Goal: Task Accomplishment & Management: Use online tool/utility

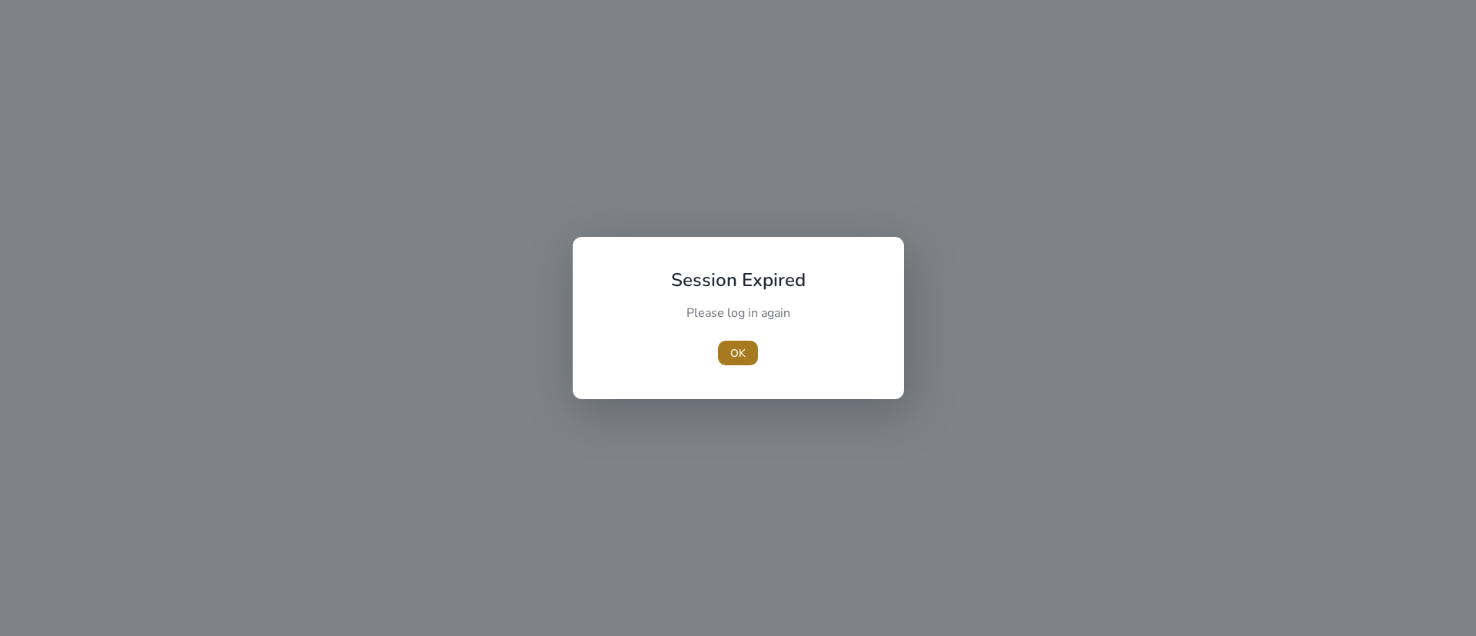
click at [731, 356] on span "OK" at bounding box center [737, 353] width 15 height 16
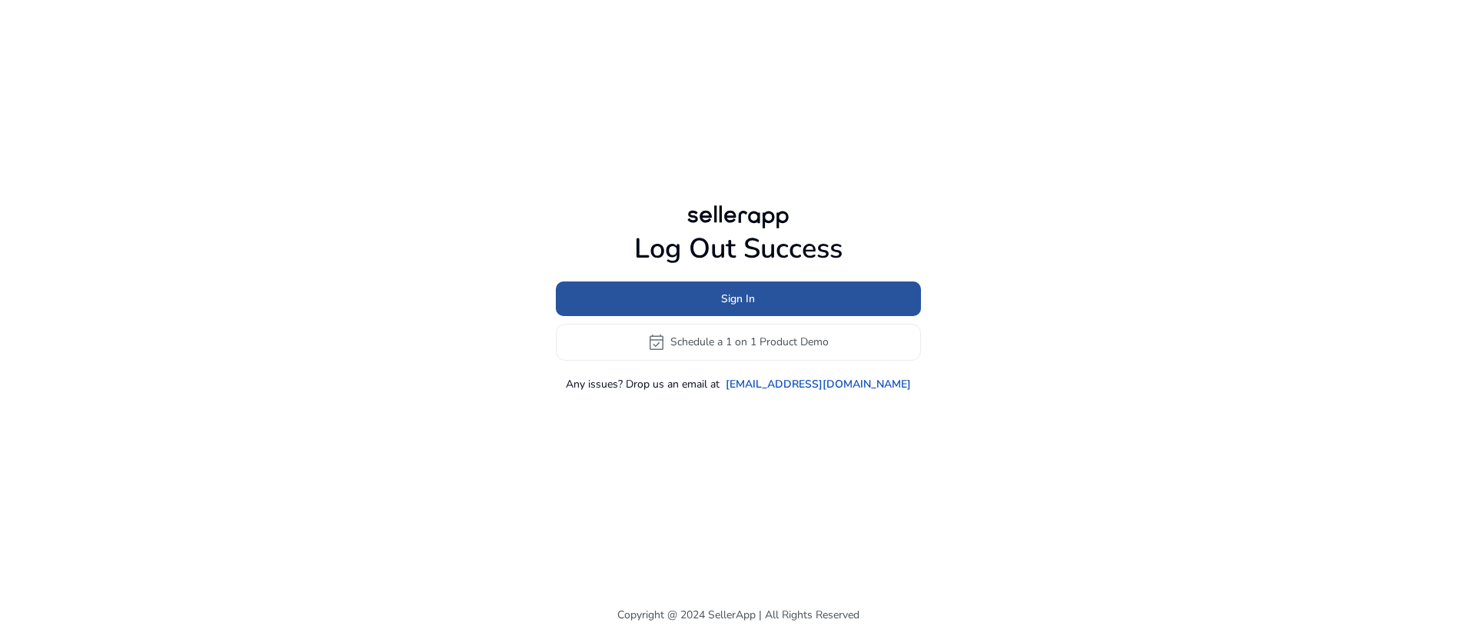
click at [706, 297] on span at bounding box center [738, 298] width 365 height 37
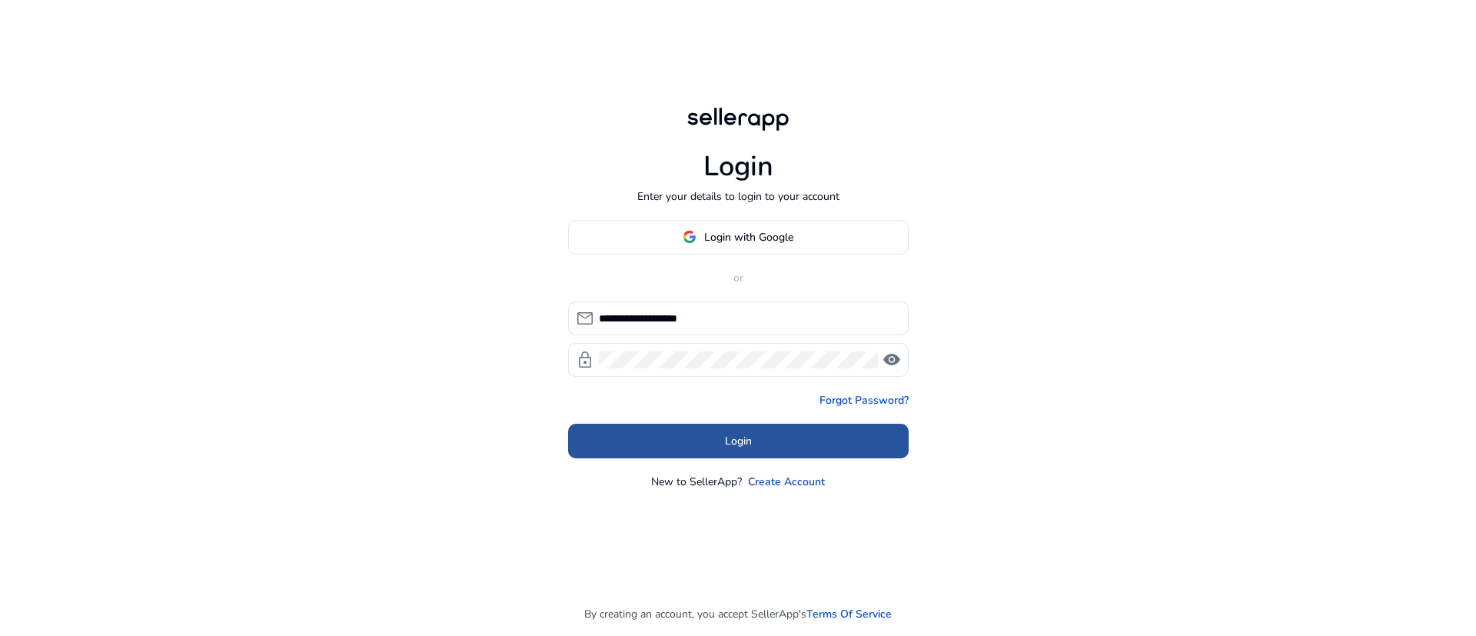
click at [743, 446] on span "Login" at bounding box center [738, 441] width 27 height 16
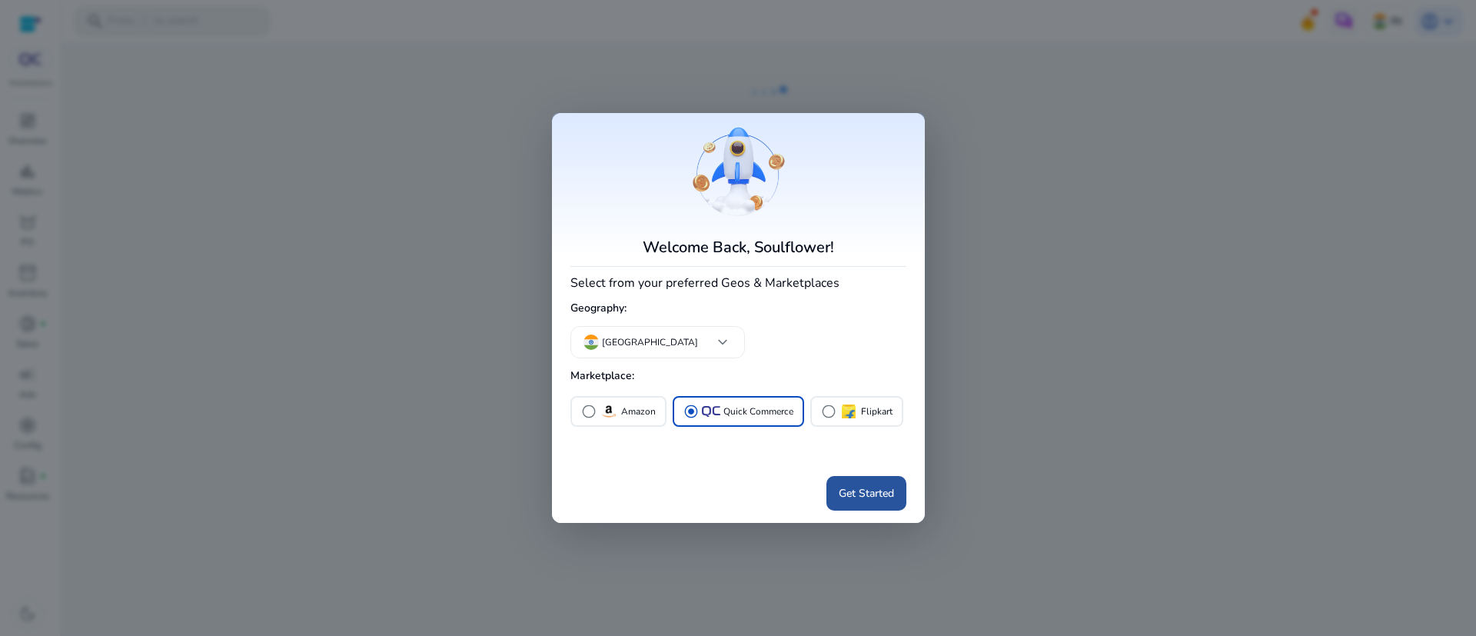
click at [879, 498] on span "Get Started" at bounding box center [866, 493] width 55 height 16
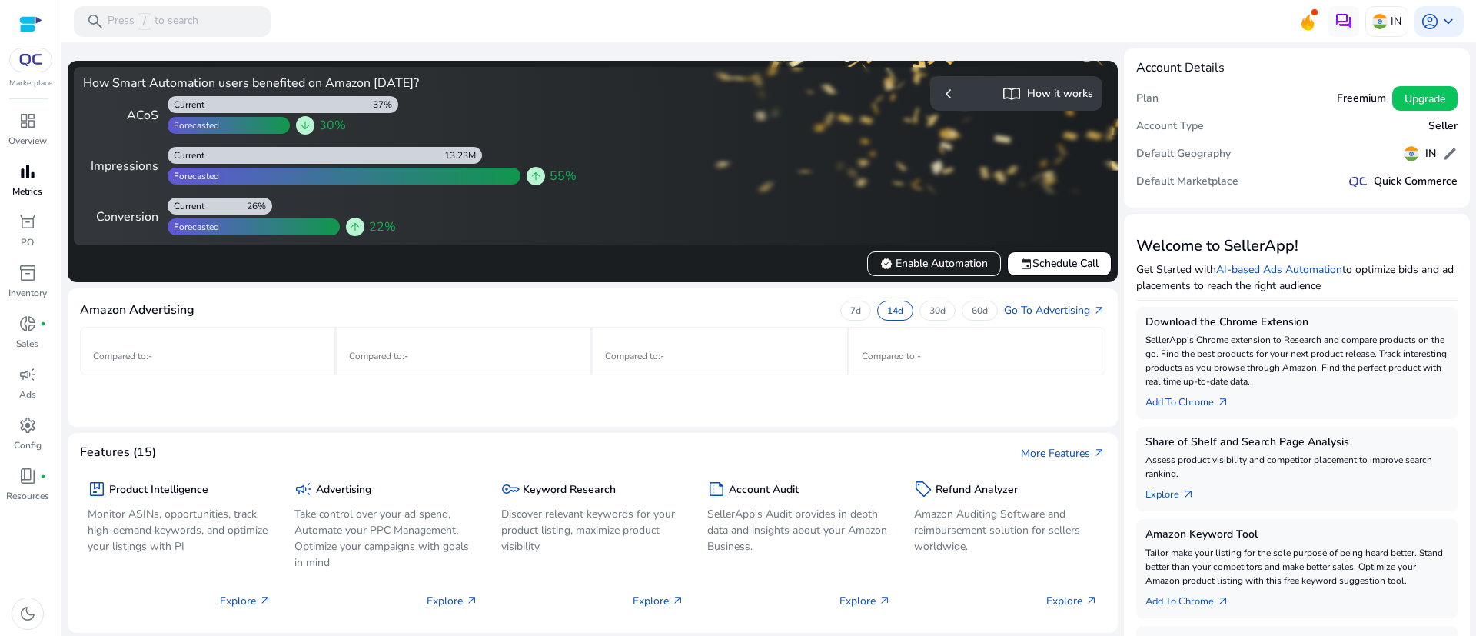
click at [25, 170] on span "bar_chart" at bounding box center [27, 171] width 18 height 18
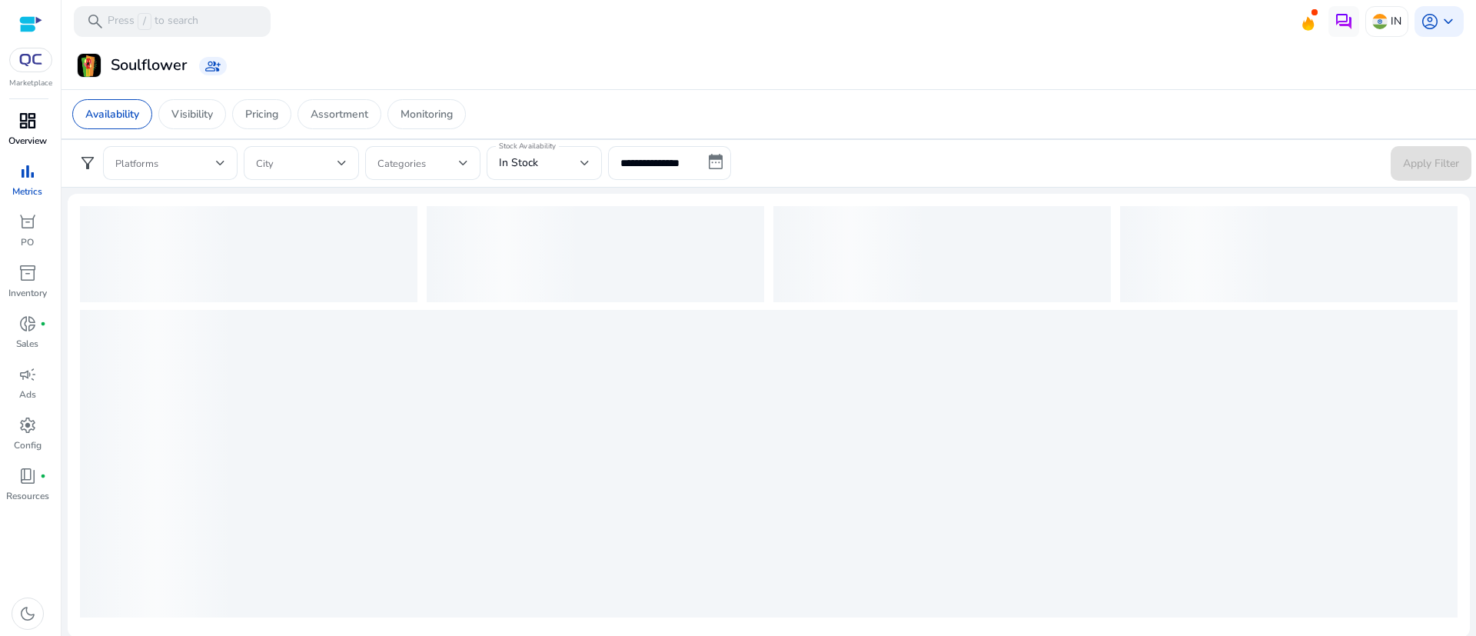
click at [30, 126] on span "dashboard" at bounding box center [27, 120] width 18 height 18
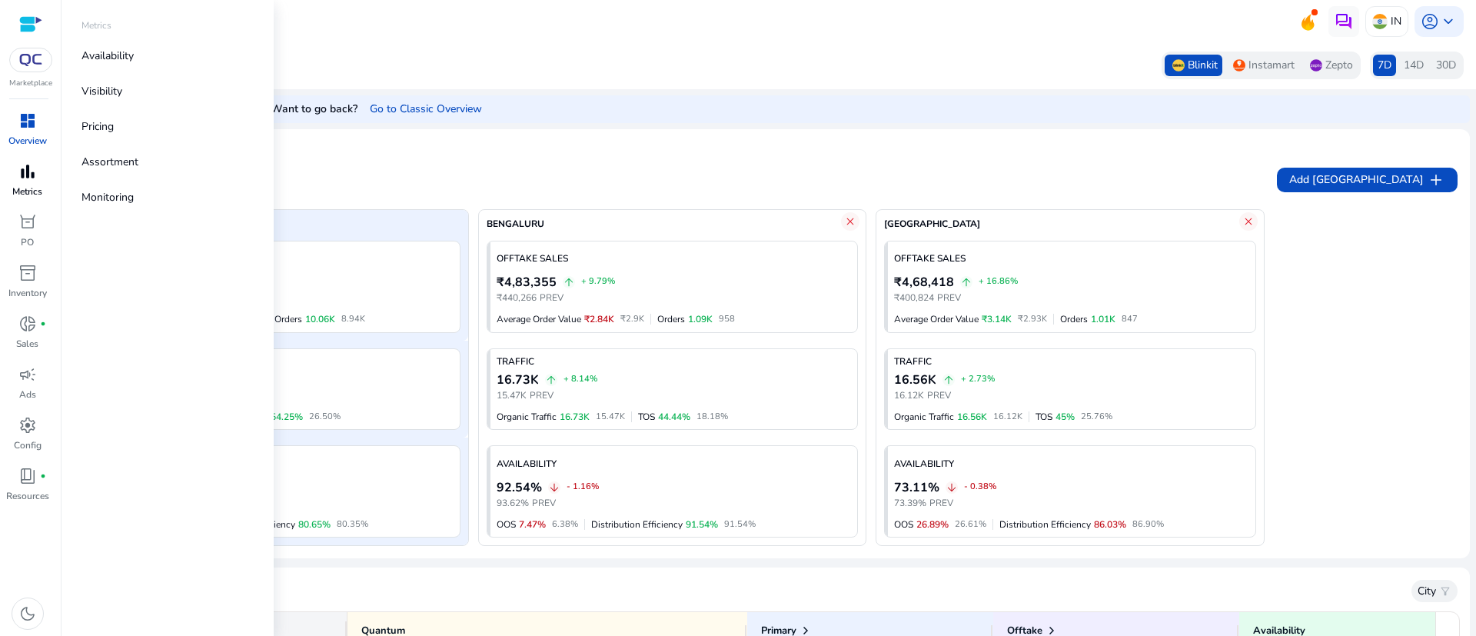
click at [25, 176] on span "bar_chart" at bounding box center [27, 171] width 18 height 18
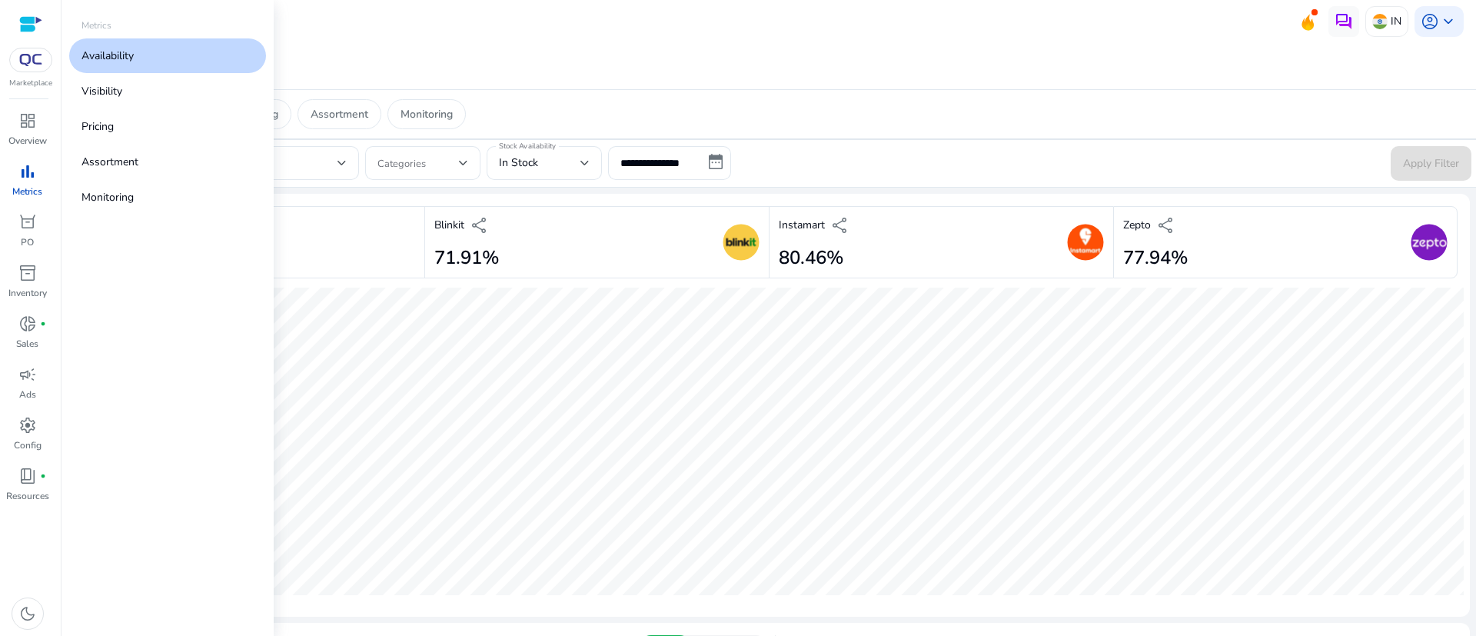
click at [138, 69] on link "Availability" at bounding box center [167, 55] width 197 height 35
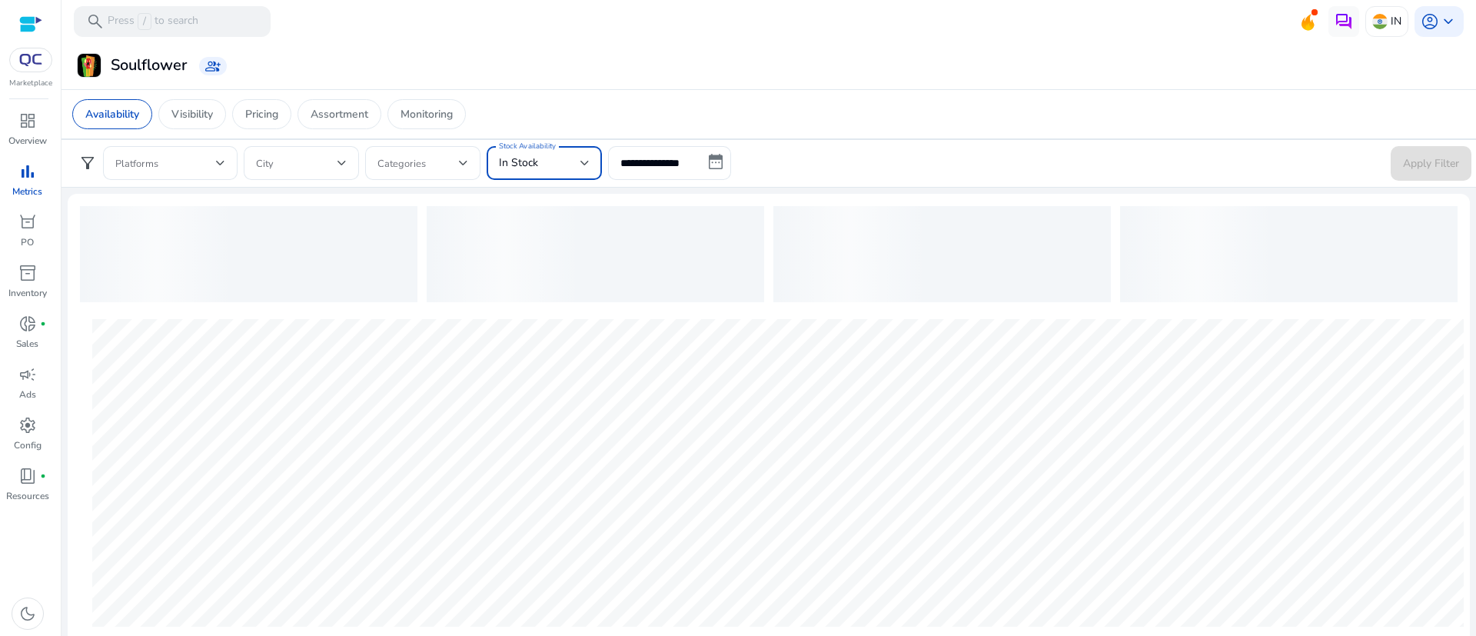
click at [570, 155] on div "In Stock" at bounding box center [539, 163] width 81 height 17
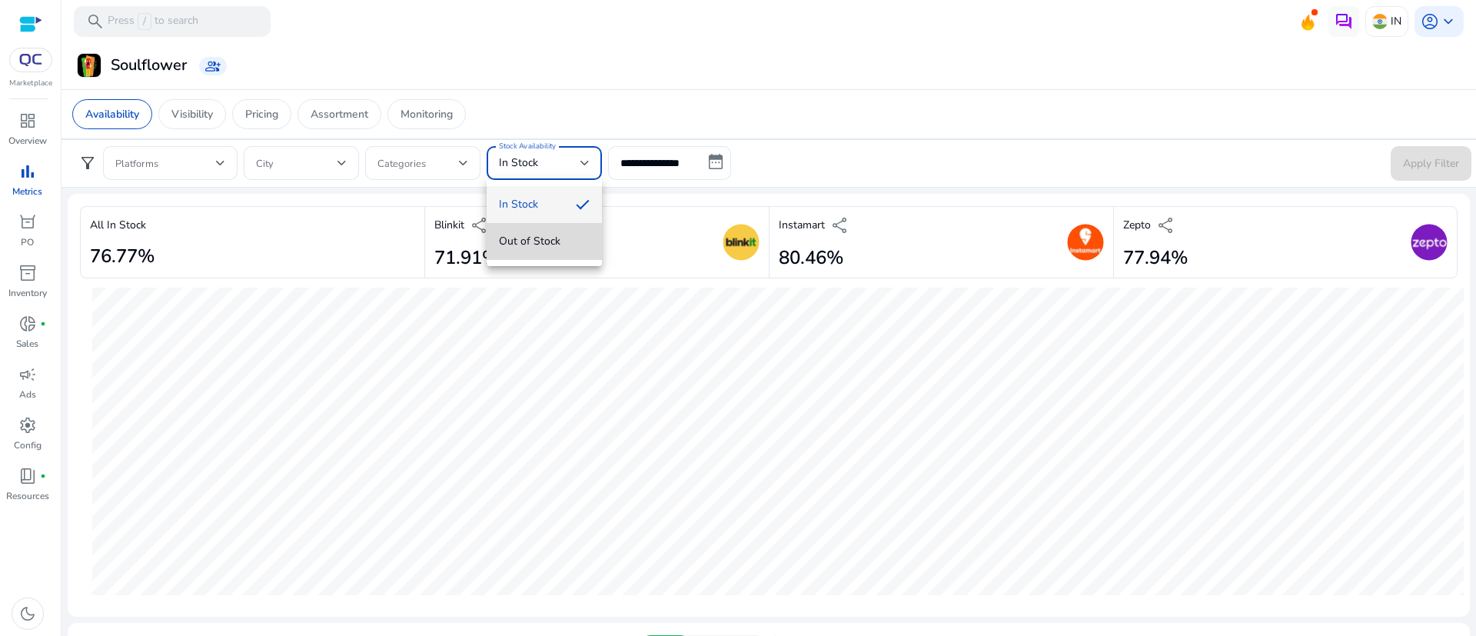
click at [535, 246] on span "Out of Stock" at bounding box center [544, 241] width 91 height 17
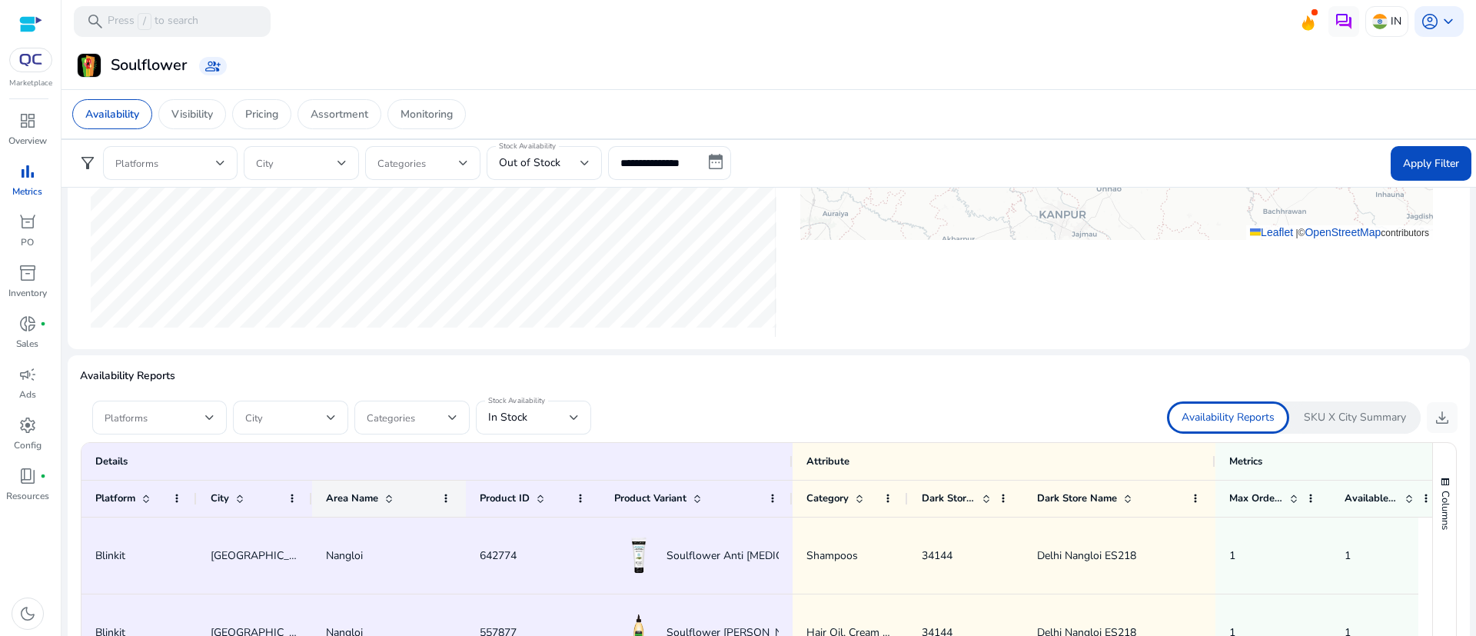
scroll to position [830, 0]
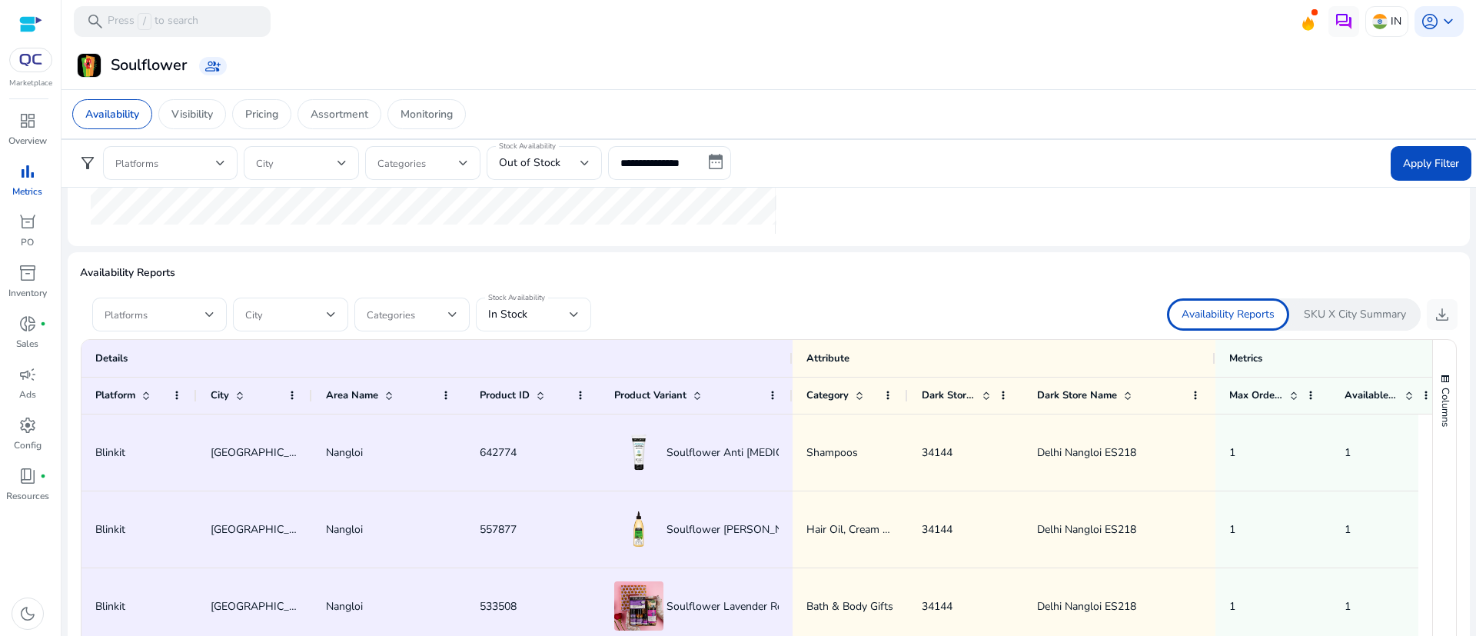
click at [554, 324] on div "In Stock" at bounding box center [533, 315] width 91 height 34
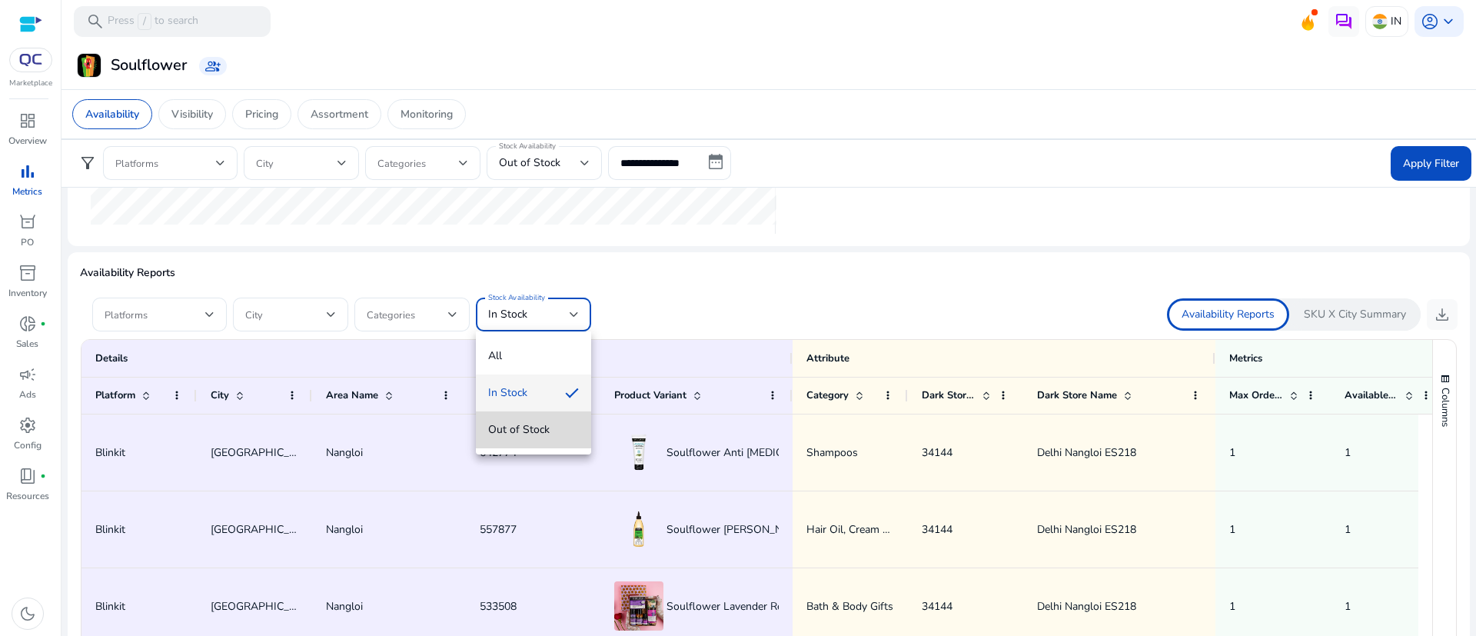
click at [520, 427] on span "Out of Stock" at bounding box center [533, 429] width 91 height 17
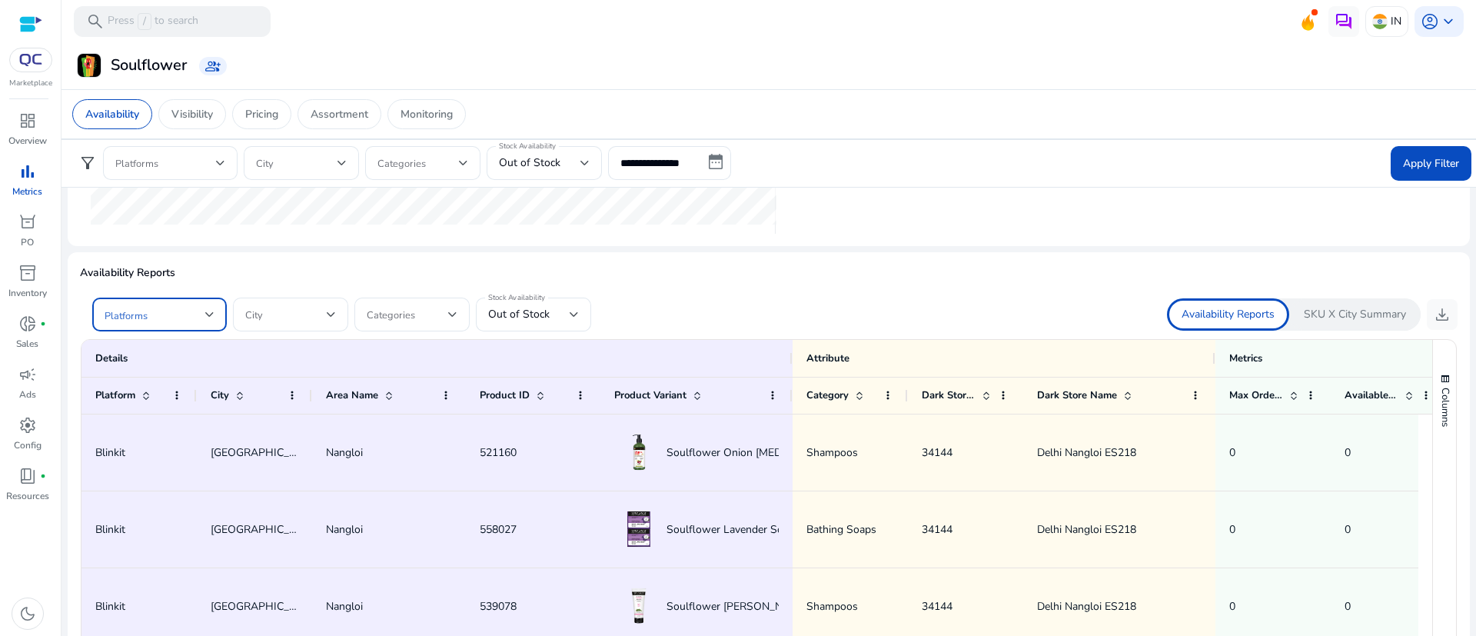
click at [208, 316] on div at bounding box center [209, 314] width 9 height 6
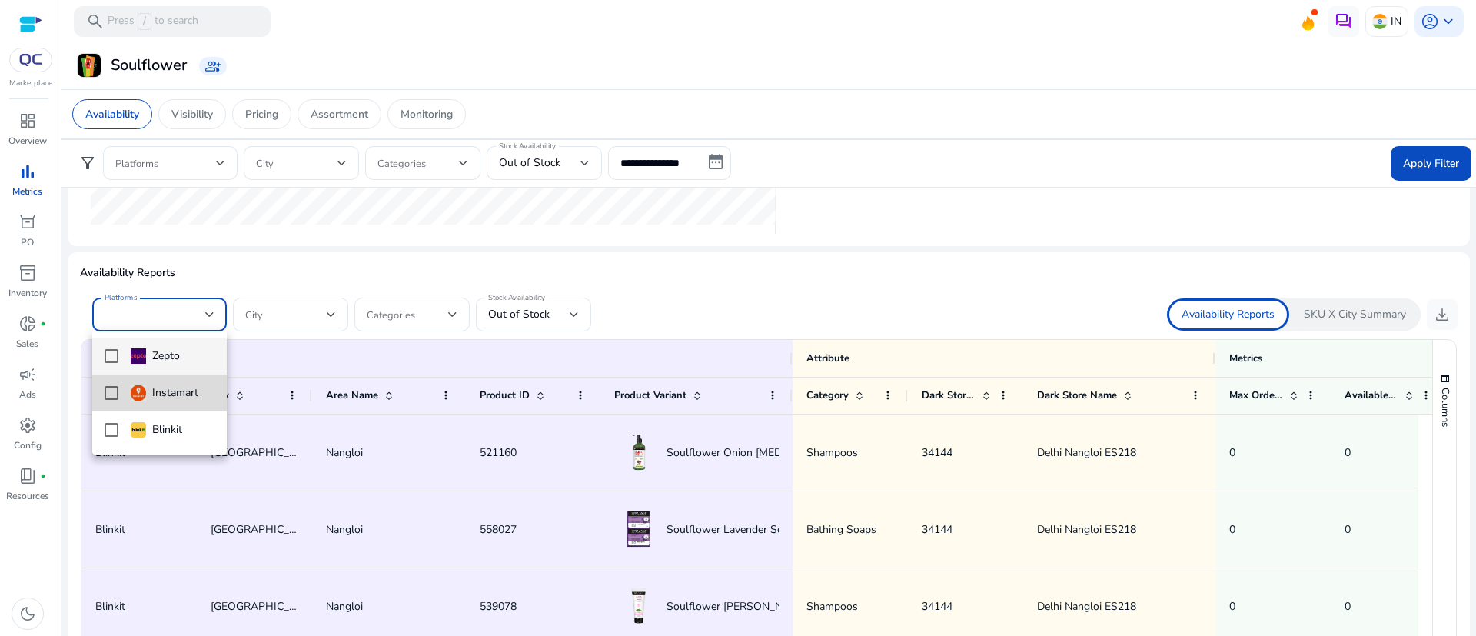
click at [119, 391] on mat-option "Instamart" at bounding box center [159, 392] width 135 height 37
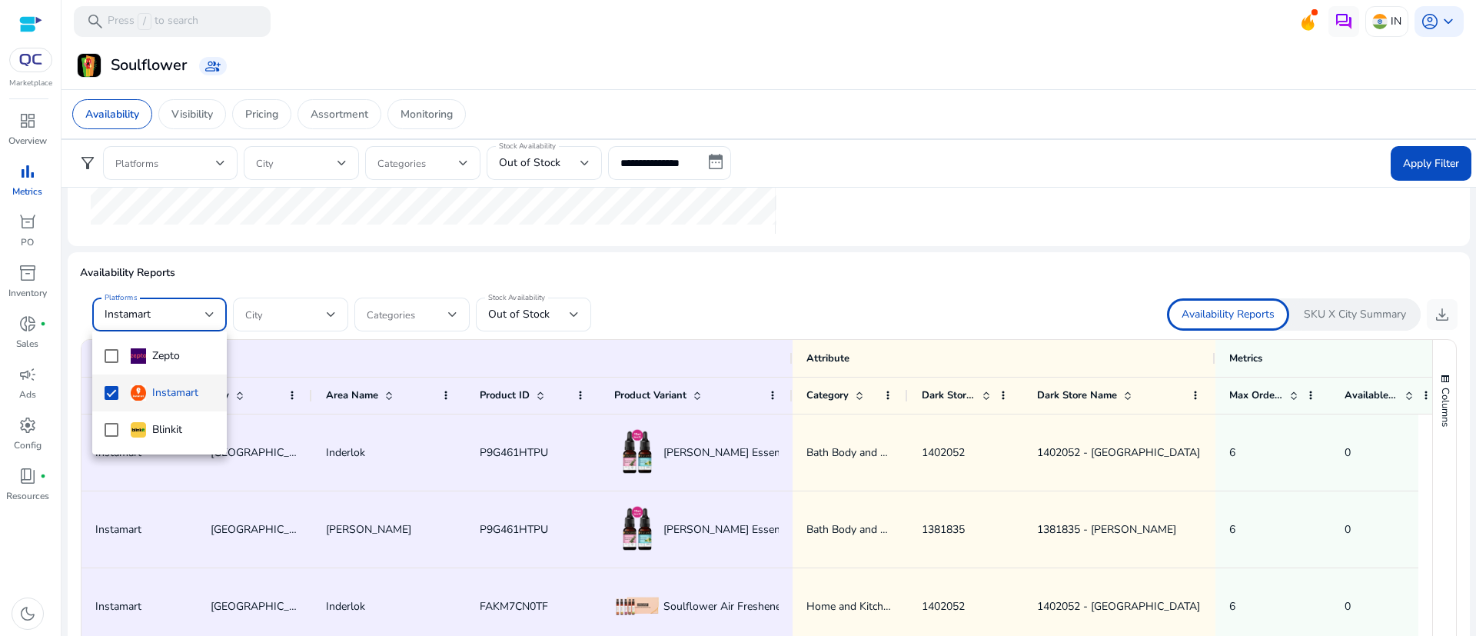
scroll to position [0, 0]
click at [743, 294] on div at bounding box center [738, 318] width 1476 height 636
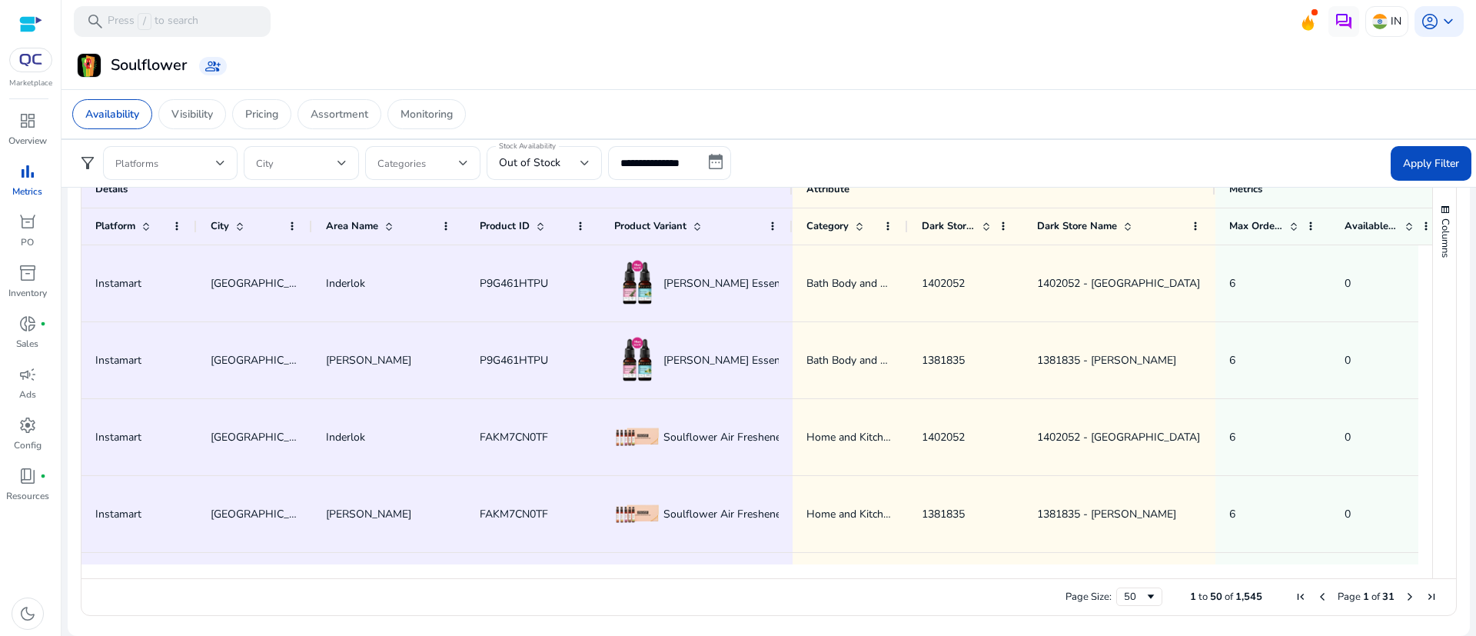
scroll to position [695, 0]
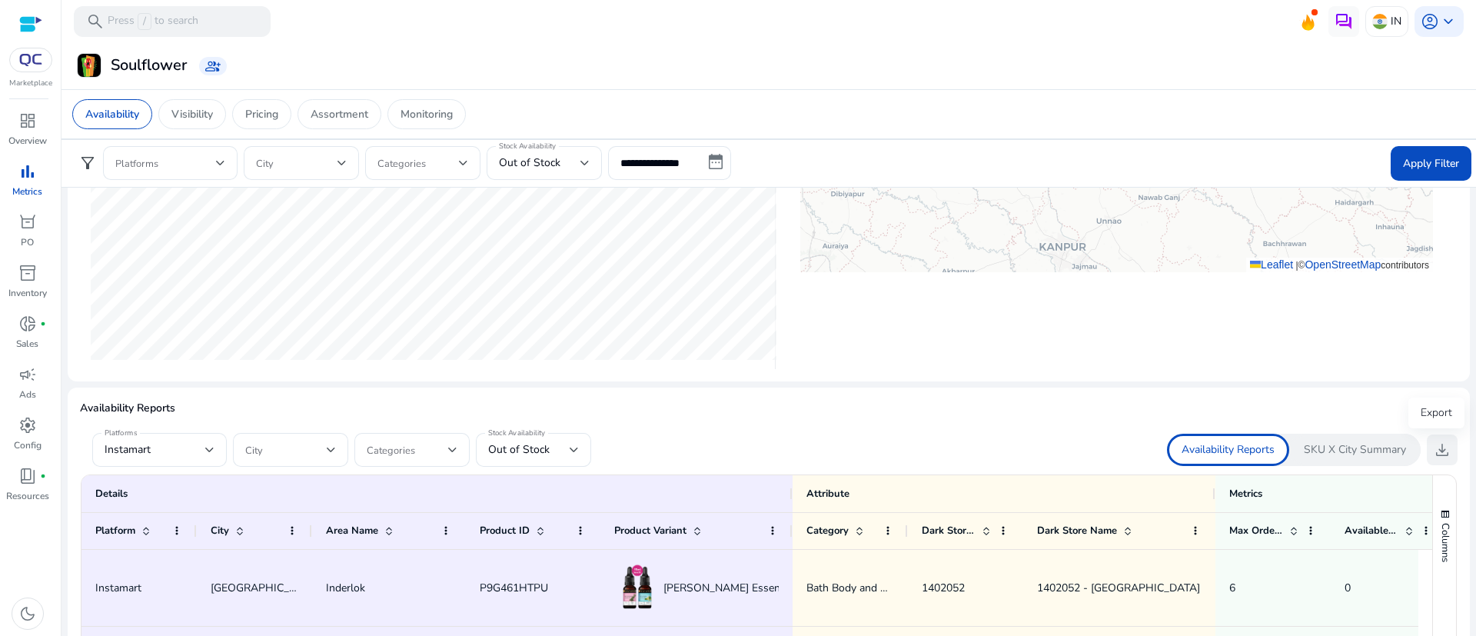
click at [1433, 444] on span "download" at bounding box center [1442, 450] width 18 height 18
